Goal: Complete application form

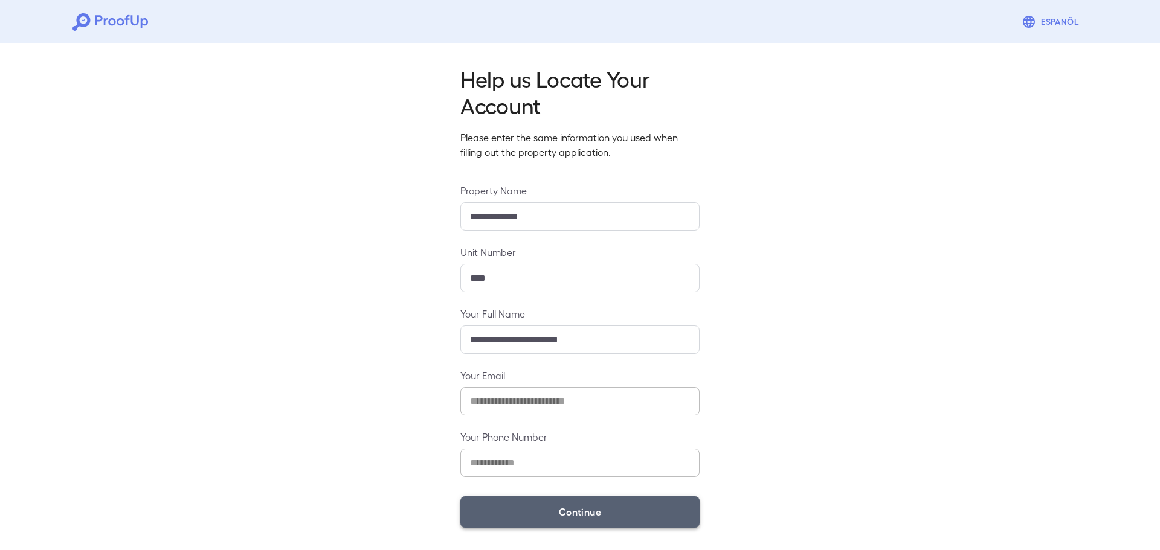
click at [584, 524] on button "Continue" at bounding box center [579, 512] width 239 height 31
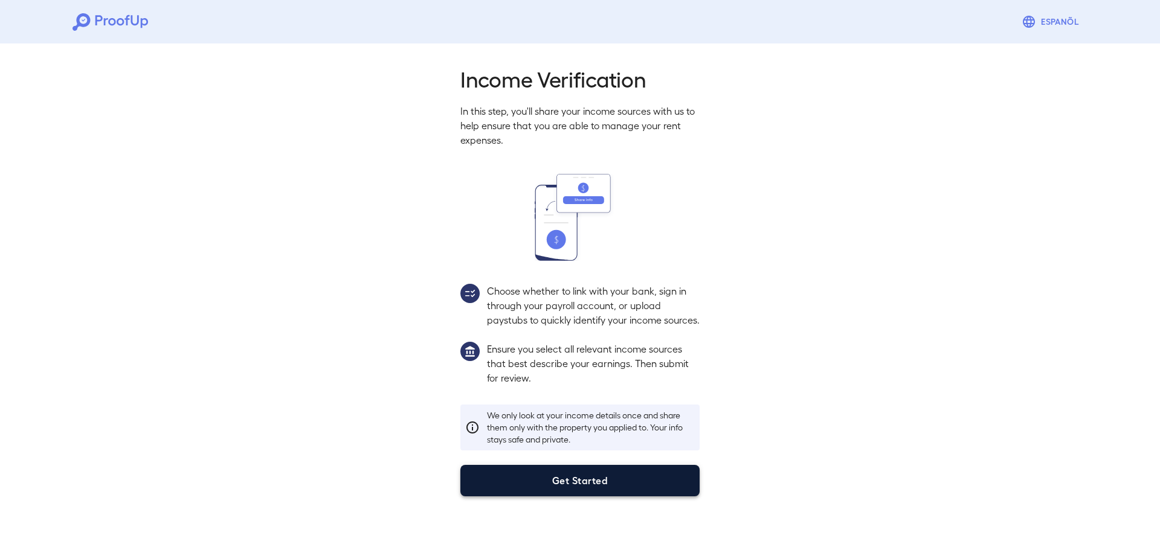
click at [527, 495] on button "Get Started" at bounding box center [579, 480] width 239 height 31
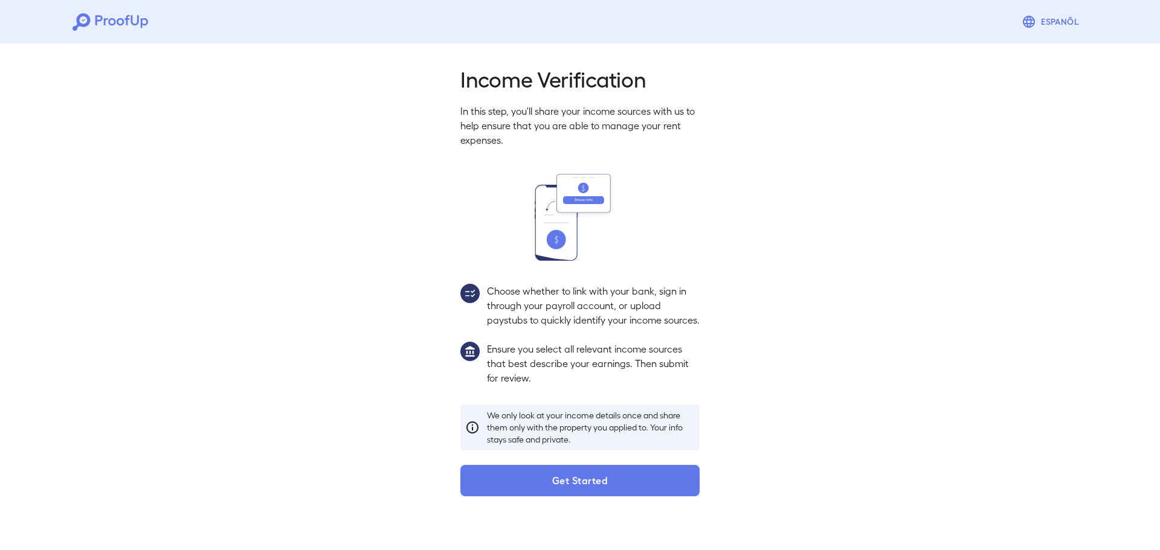
click at [527, 495] on html "Espanõl Income Verification In this step, you'll share your income sources with…" at bounding box center [580, 258] width 1160 height 516
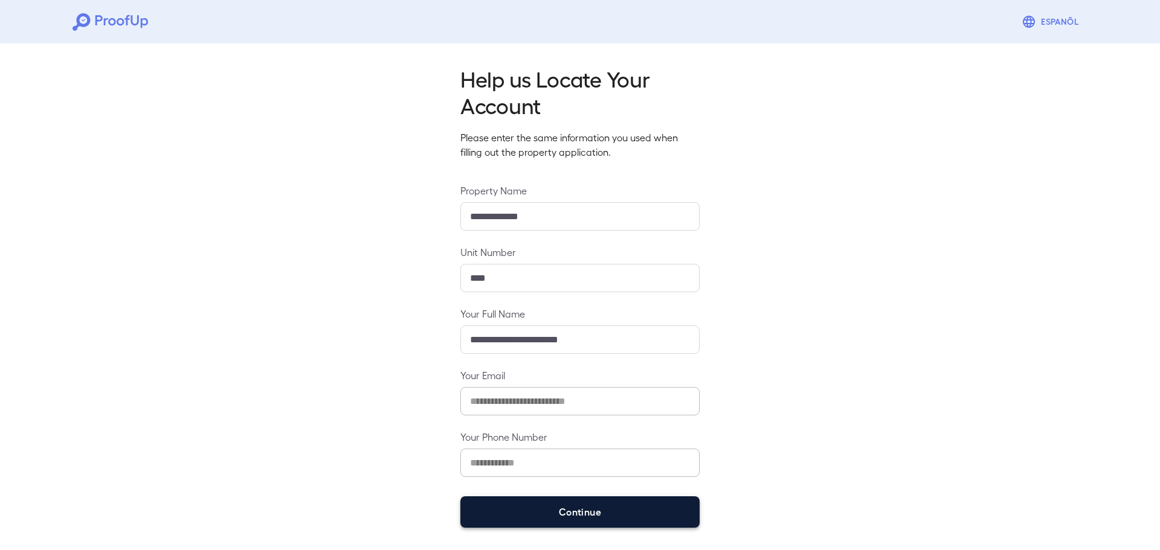
click at [494, 518] on button "Continue" at bounding box center [579, 512] width 239 height 31
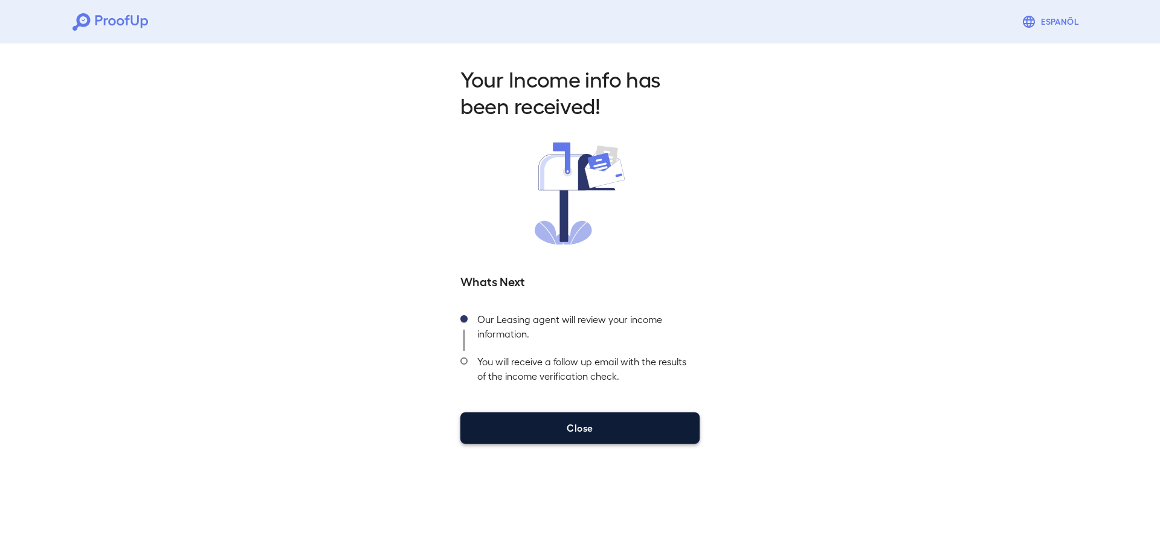
click at [532, 422] on button "Close" at bounding box center [579, 428] width 239 height 31
